Goal: Task Accomplishment & Management: Use online tool/utility

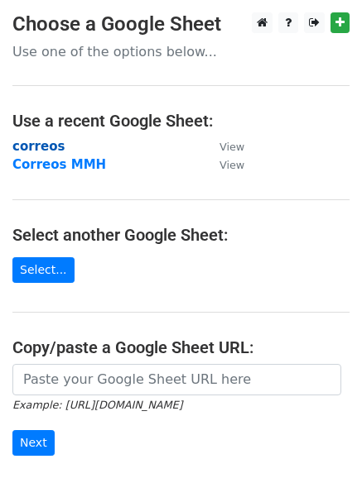
click at [29, 139] on strong "correos" at bounding box center [38, 146] width 52 height 15
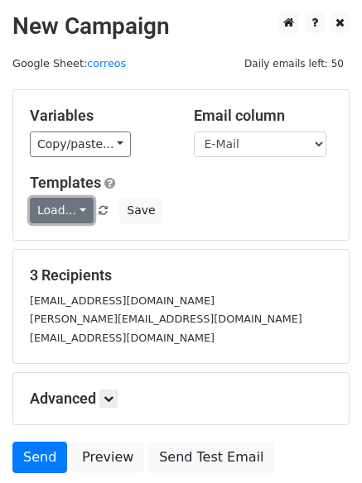
click at [62, 207] on link "Load..." at bounding box center [62, 211] width 64 height 26
click at [55, 238] on link "12k pr" at bounding box center [96, 248] width 131 height 26
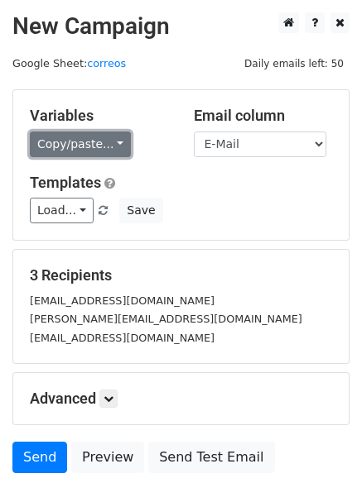
click at [90, 139] on link "Copy/paste..." at bounding box center [80, 145] width 101 height 26
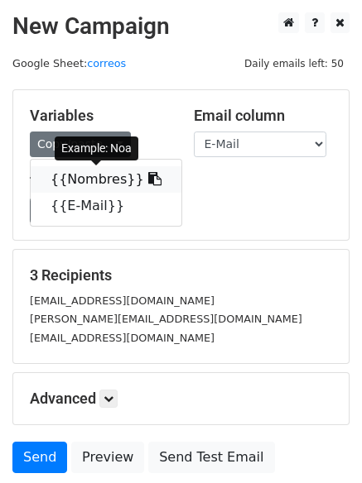
click at [77, 184] on link "{{Nombres}}" at bounding box center [106, 179] width 151 height 26
